Goal: Find specific page/section: Find specific page/section

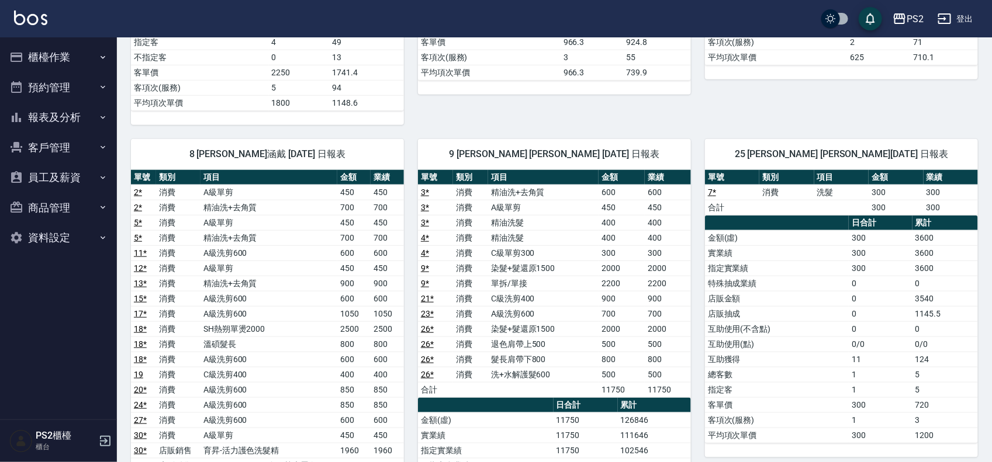
scroll to position [512, 0]
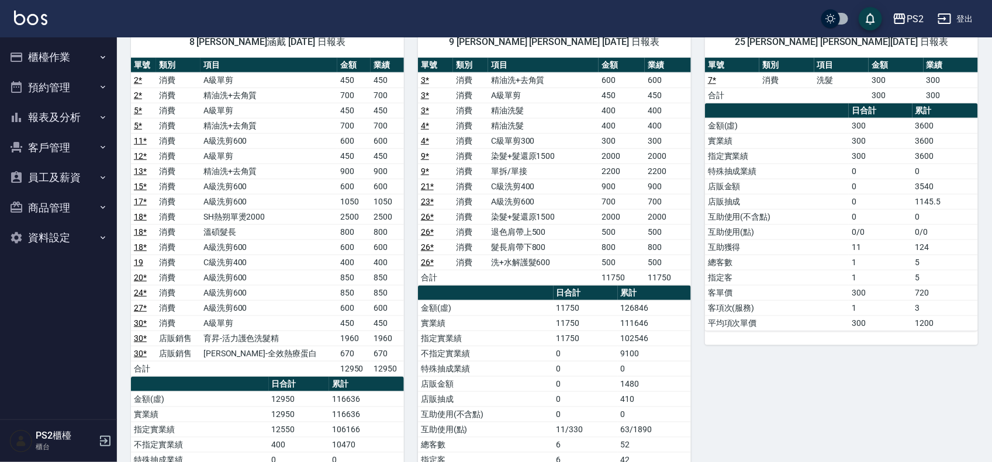
click at [656, 311] on td "126846" at bounding box center [654, 307] width 73 height 15
click at [582, 308] on tr "金額(虛) 11750 126846" at bounding box center [554, 307] width 273 height 15
click at [597, 337] on td "11750" at bounding box center [586, 338] width 64 height 15
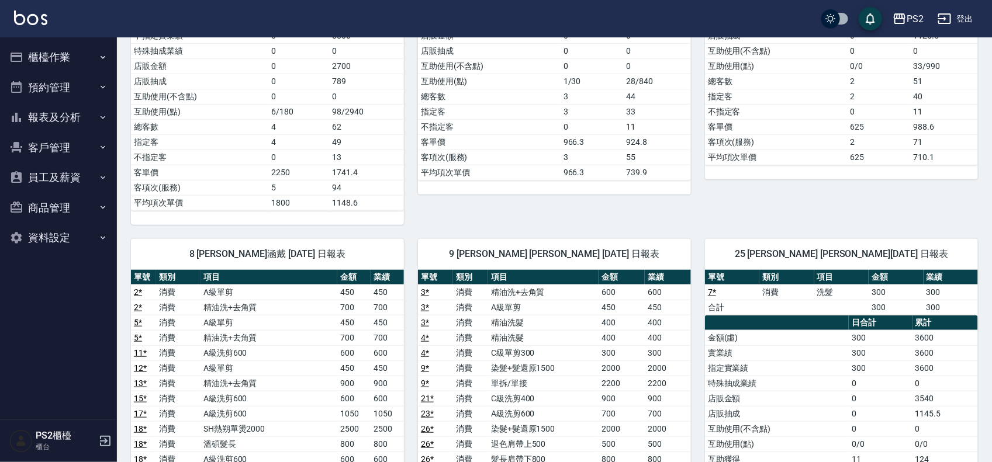
scroll to position [219, 0]
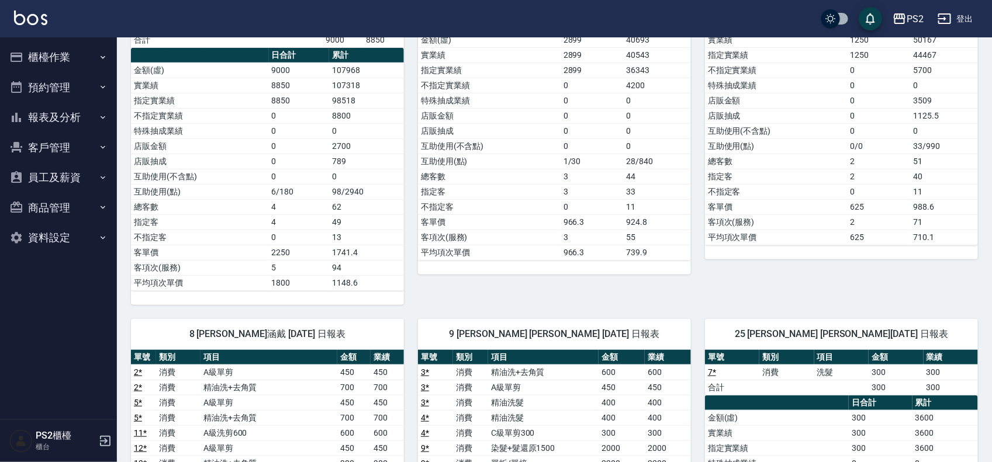
drag, startPoint x: 315, startPoint y: 194, endPoint x: 410, endPoint y: 196, distance: 95.9
click at [345, 193] on tr "互助使用(點) 6/180 98/2940" at bounding box center [267, 191] width 273 height 15
click at [410, 196] on div "2 Jason 呂哲弘 08/16/2025 日報表 單號 類別 項目 金額 業績 8 * 消費 廣告燙髮 1899 1899 22 * 消費 B級洗剪500…" at bounding box center [547, 101] width 287 height 409
click at [336, 208] on td "62" at bounding box center [366, 206] width 75 height 15
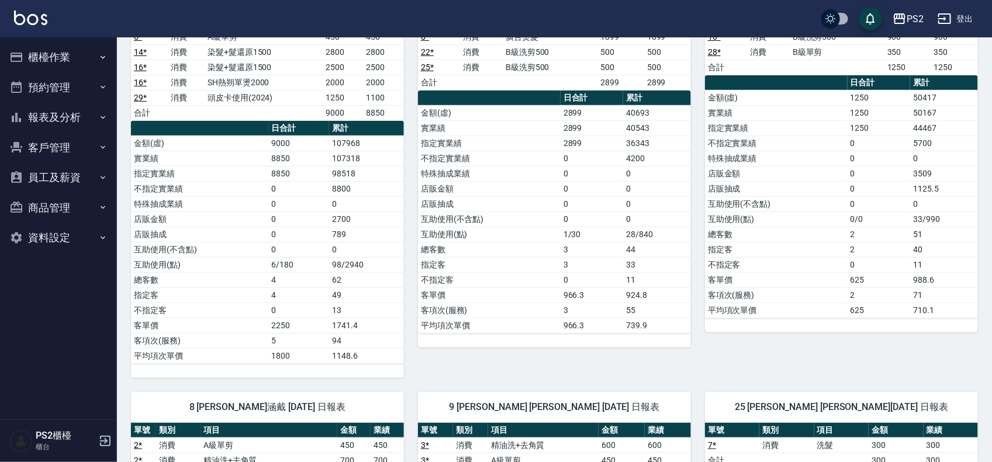
scroll to position [0, 0]
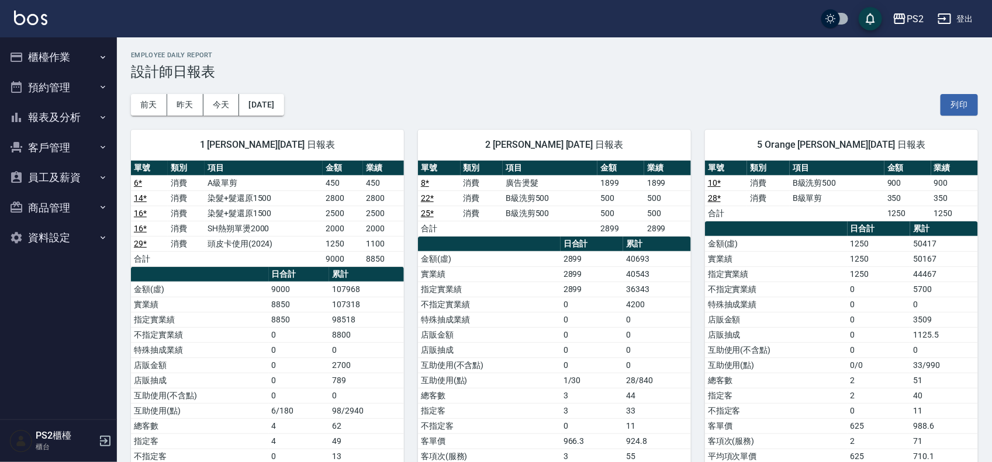
click at [66, 118] on button "報表及分析" at bounding box center [59, 117] width 108 height 30
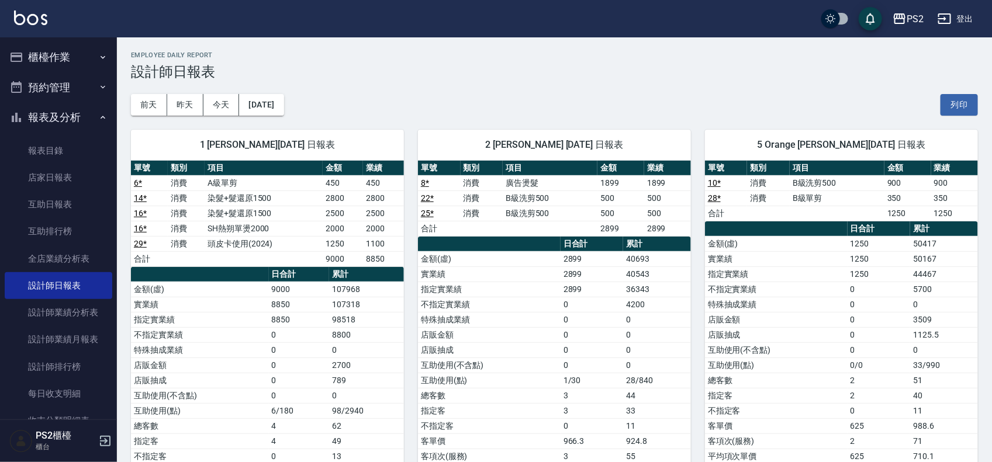
click at [79, 115] on button "報表及分析" at bounding box center [59, 117] width 108 height 30
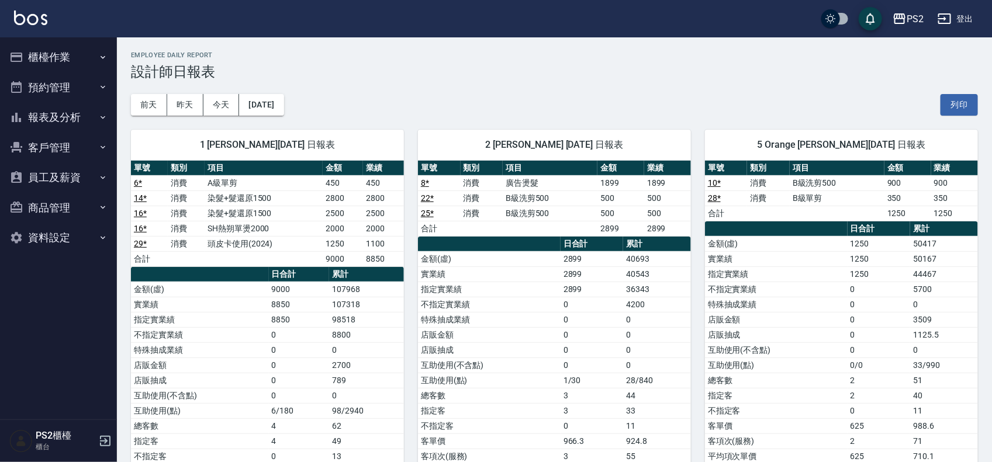
click at [81, 122] on button "報表及分析" at bounding box center [59, 117] width 108 height 30
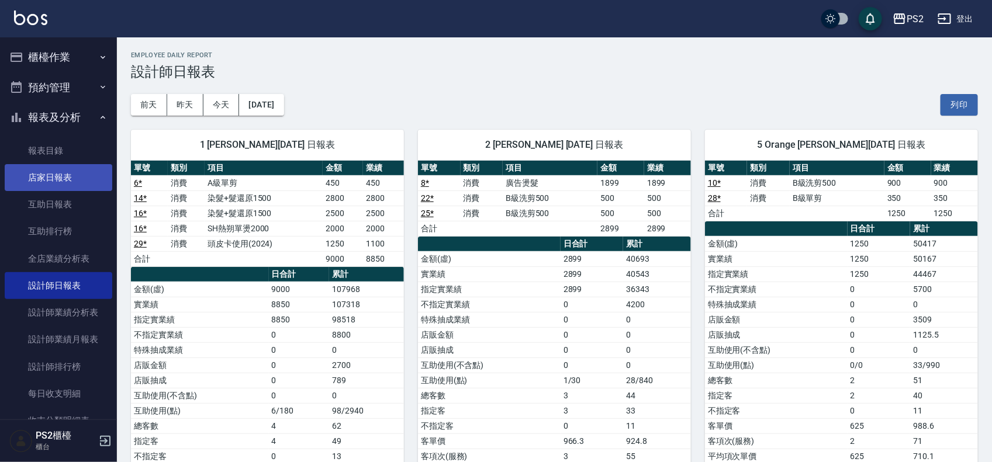
click at [62, 182] on link "店家日報表" at bounding box center [59, 177] width 108 height 27
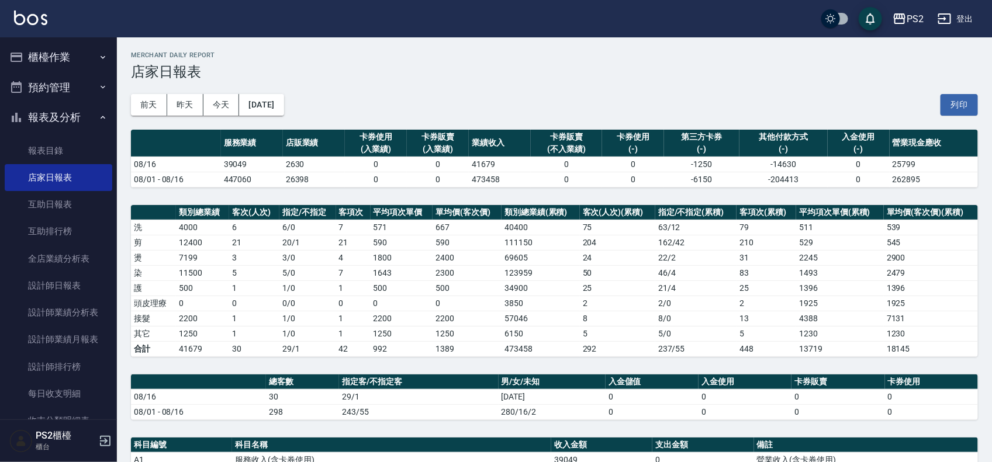
click at [60, 80] on button "預約管理" at bounding box center [59, 87] width 108 height 30
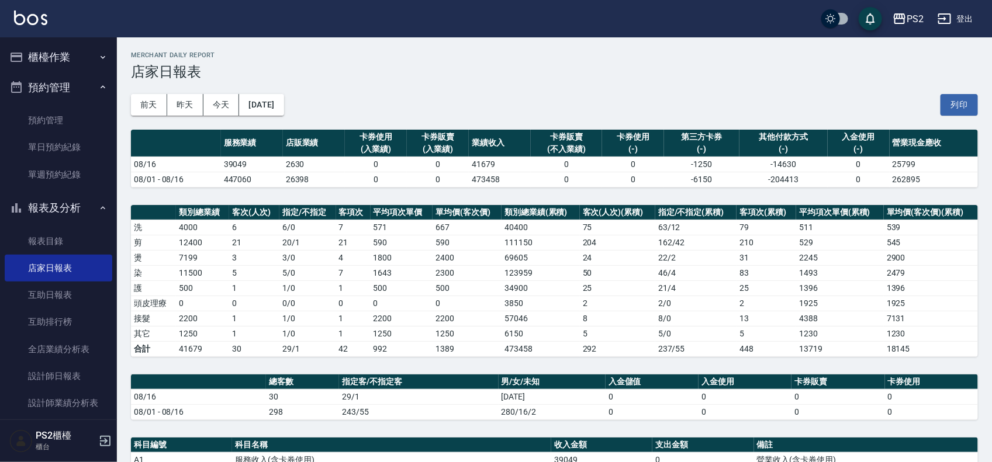
click at [62, 64] on button "櫃檯作業" at bounding box center [59, 57] width 108 height 30
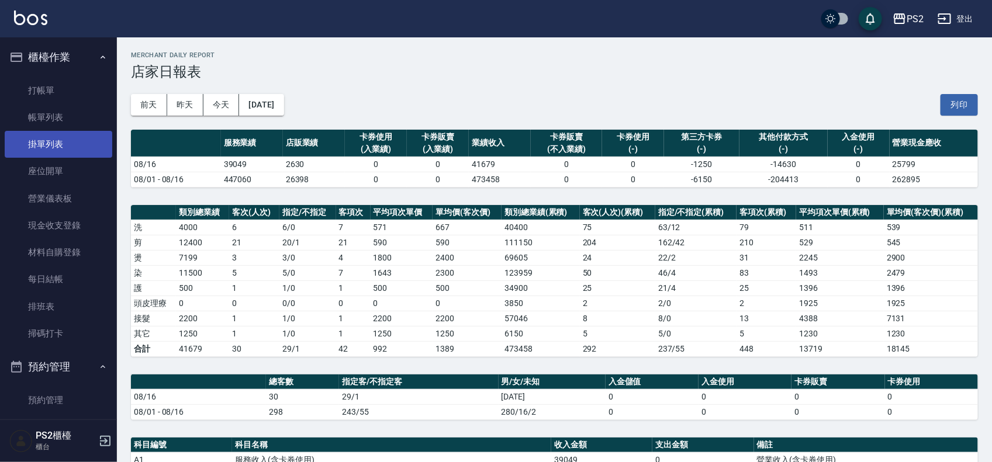
click at [65, 147] on link "掛單列表" at bounding box center [59, 144] width 108 height 27
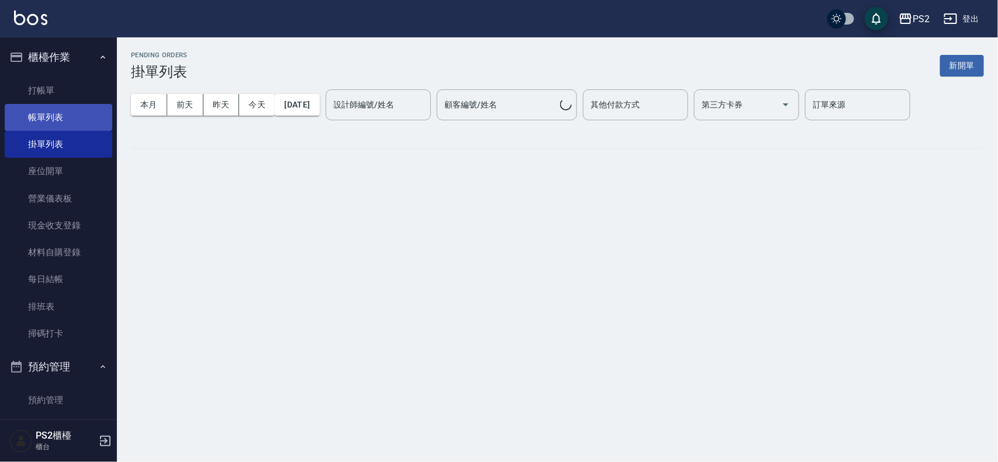
click at [68, 130] on link "帳單列表" at bounding box center [59, 117] width 108 height 27
